Goal: Navigation & Orientation: Find specific page/section

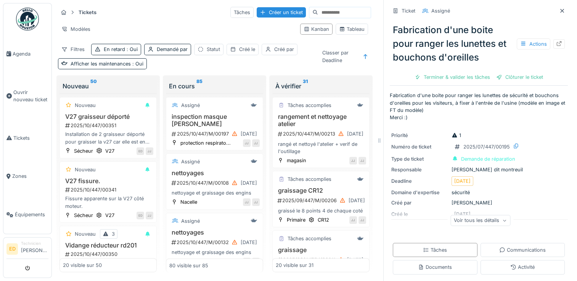
scroll to position [4137, 0]
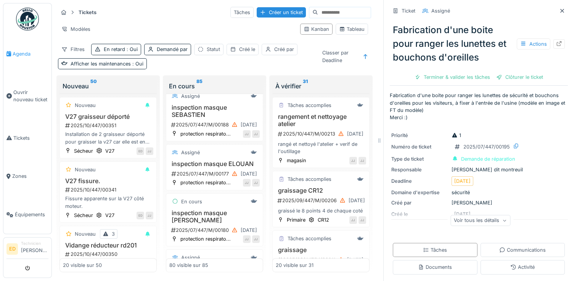
click at [26, 49] on link "Agenda" at bounding box center [27, 54] width 48 height 39
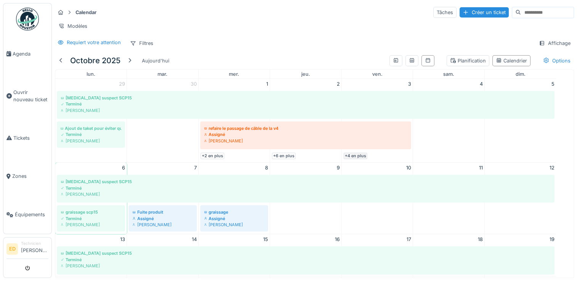
click at [355, 159] on link "+4 en plus" at bounding box center [356, 156] width 24 height 6
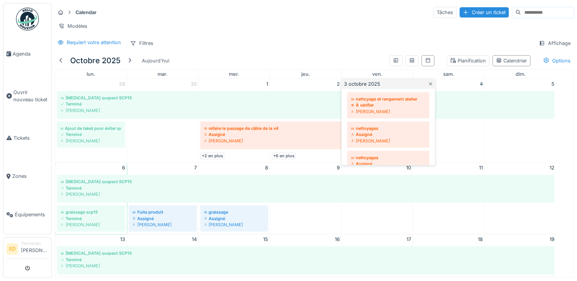
scroll to position [78, 0]
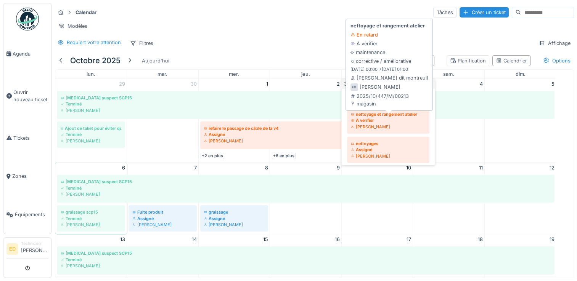
click at [407, 129] on div "[PERSON_NAME]" at bounding box center [388, 127] width 75 height 6
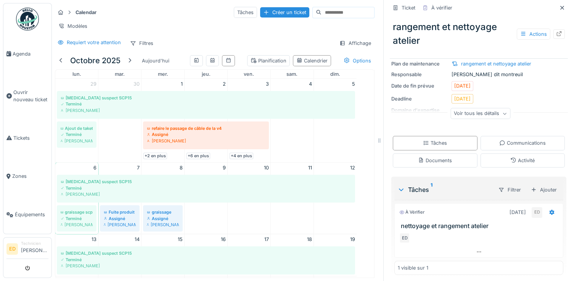
scroll to position [64, 0]
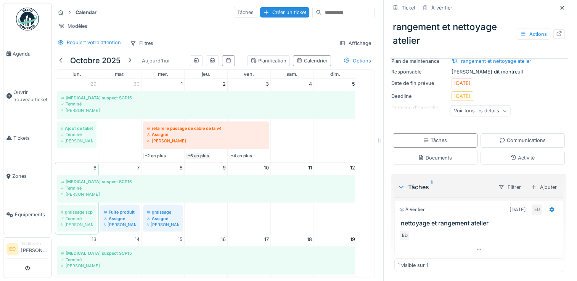
click at [197, 159] on link "+6 en plus" at bounding box center [198, 156] width 24 height 6
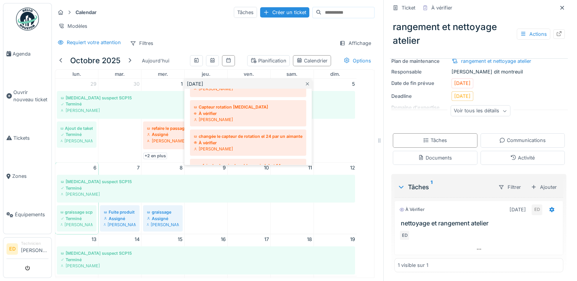
scroll to position [92, 0]
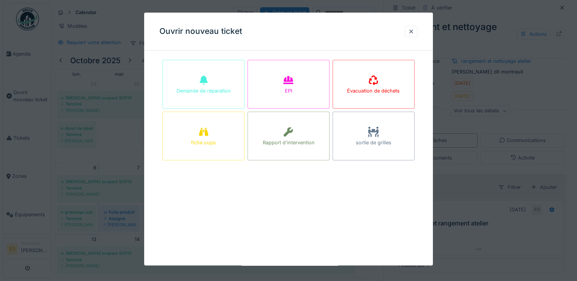
click at [120, 132] on div at bounding box center [288, 140] width 577 height 281
